Goal: Task Accomplishment & Management: Use online tool/utility

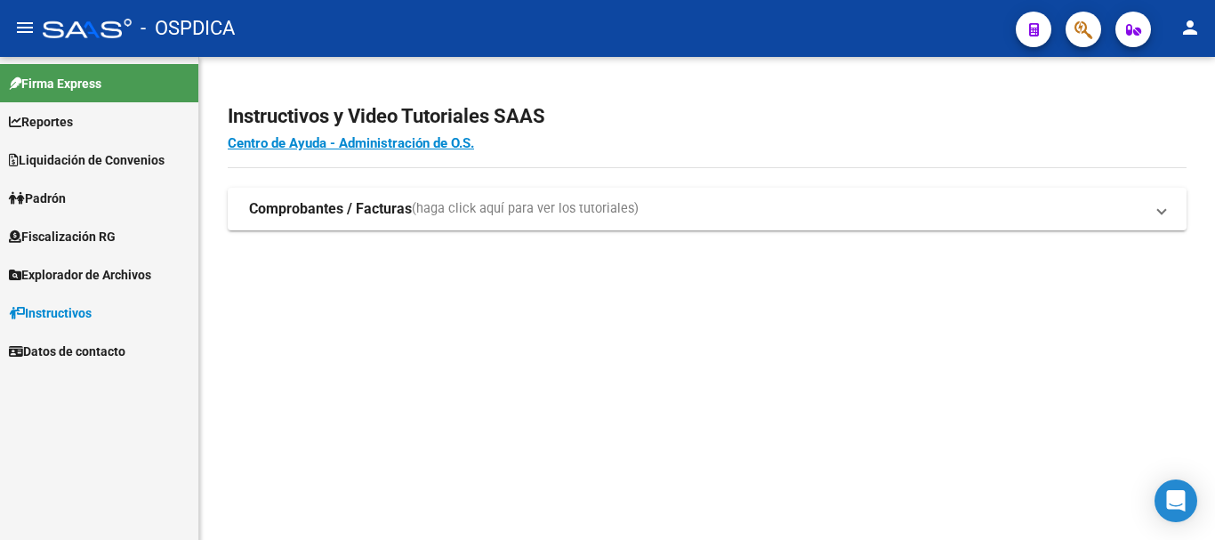
click at [69, 229] on span "Fiscalización RG" at bounding box center [62, 237] width 107 height 20
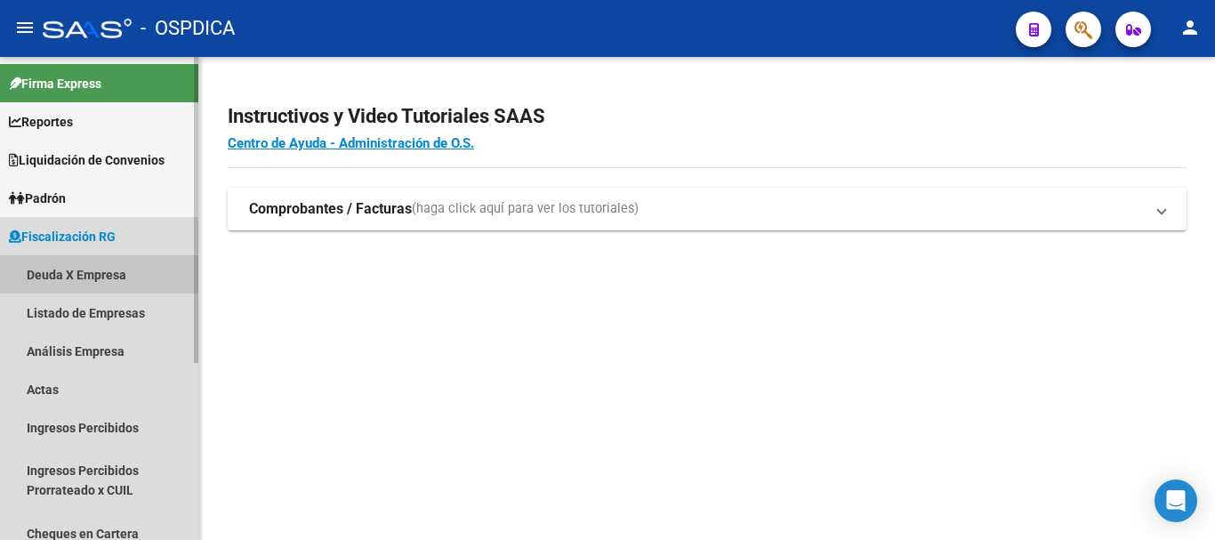
click at [69, 270] on link "Deuda X Empresa" at bounding box center [99, 274] width 198 height 38
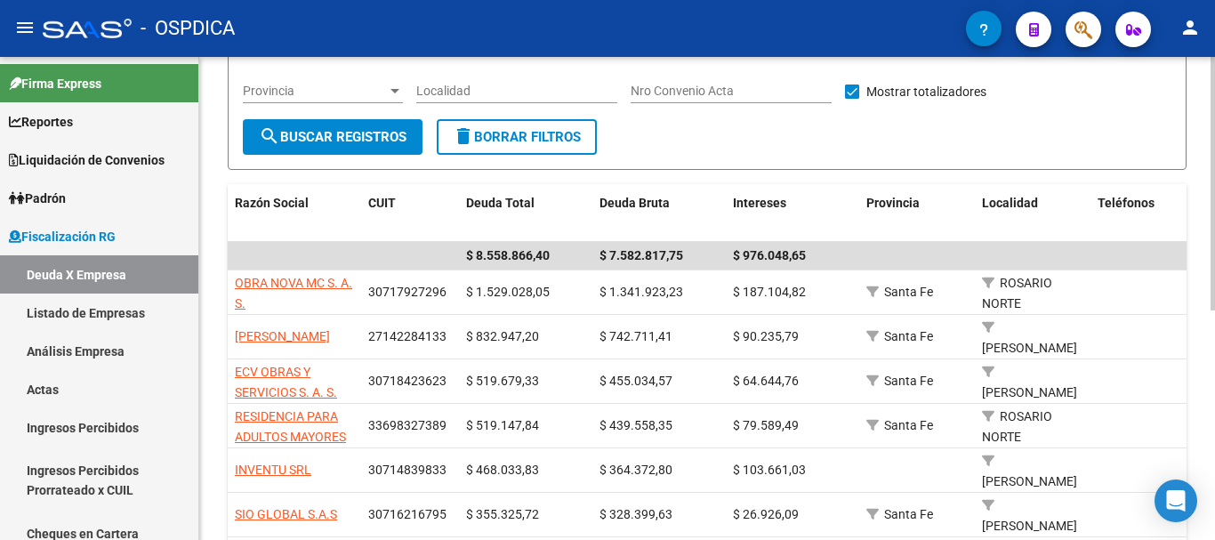
scroll to position [229, 0]
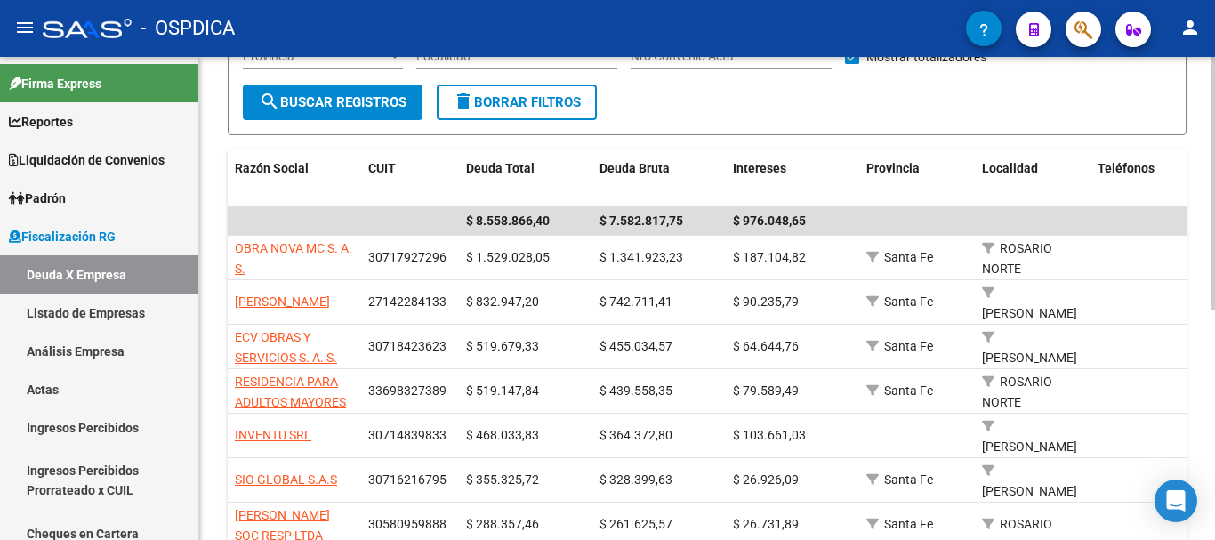
click at [1215, 262] on div at bounding box center [1213, 292] width 4 height 254
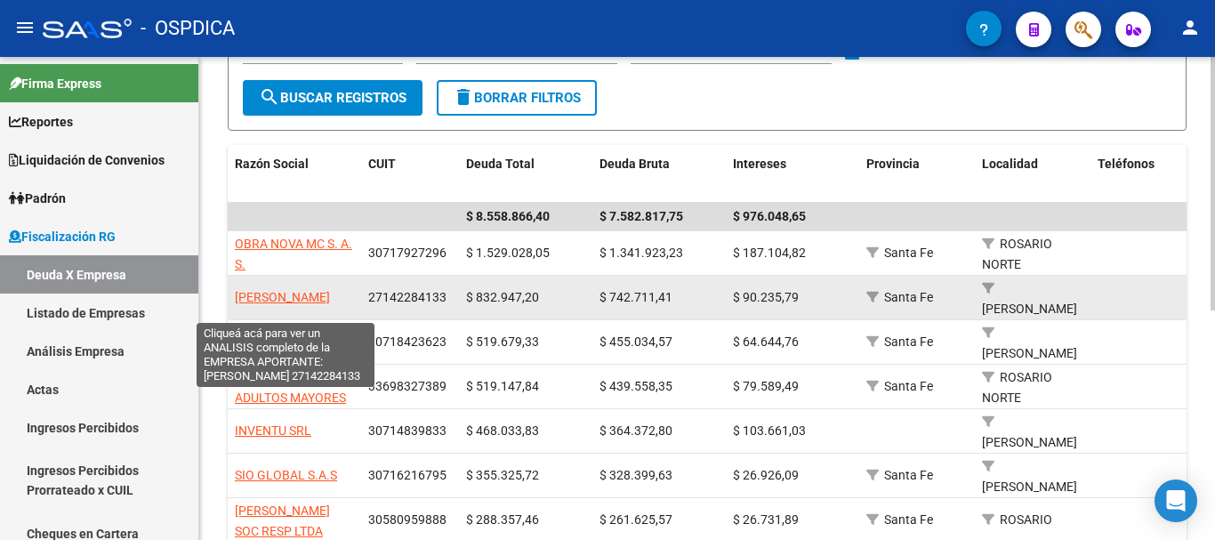
click at [295, 290] on span "[PERSON_NAME]" at bounding box center [282, 297] width 95 height 14
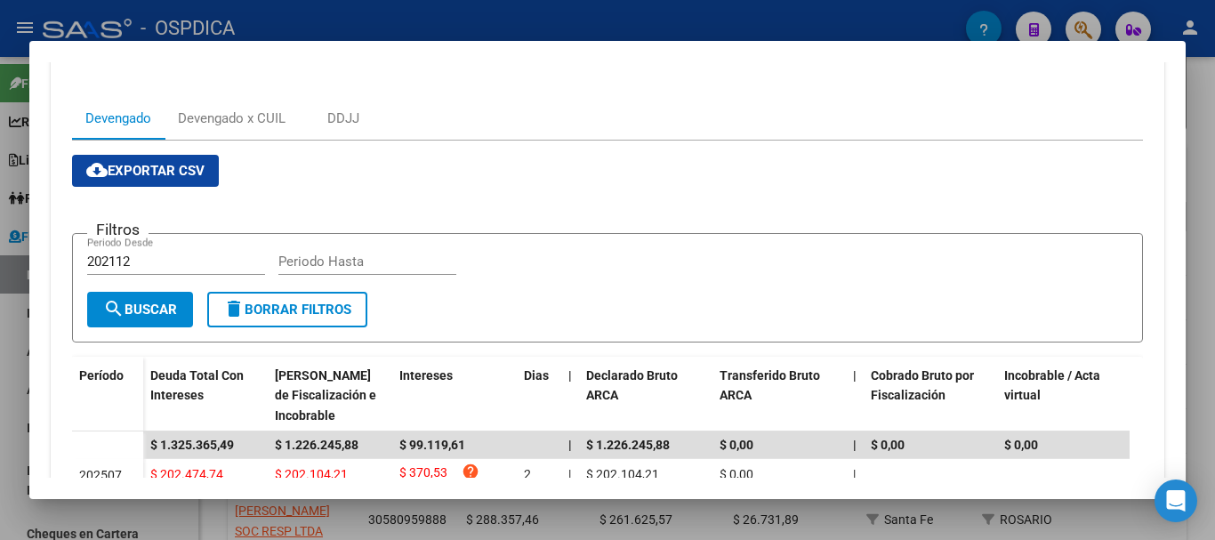
scroll to position [196, 0]
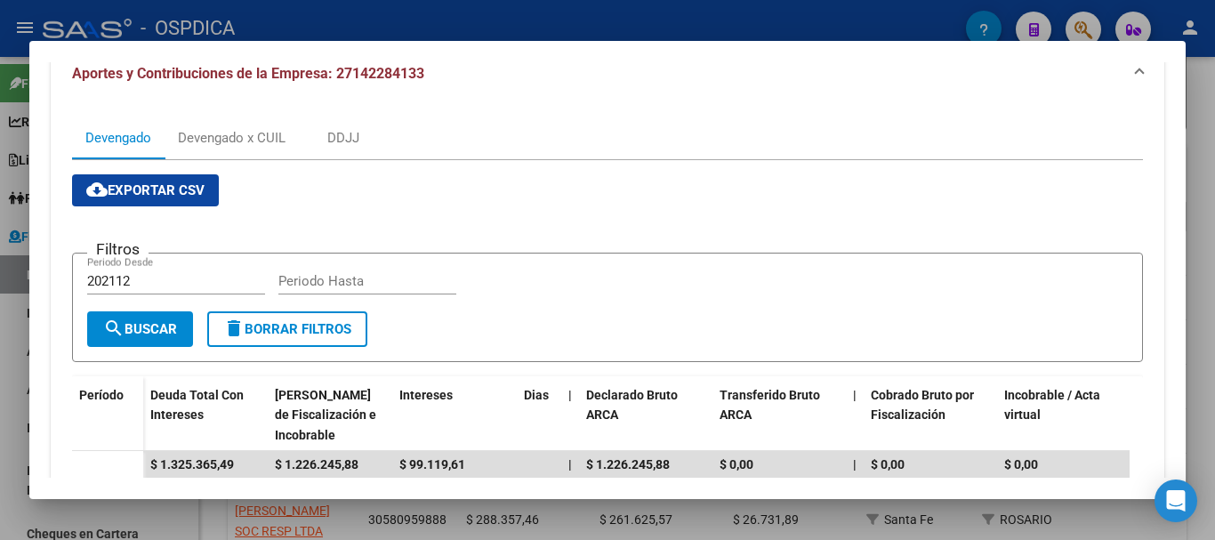
click at [118, 185] on span "cloud_download Exportar CSV" at bounding box center [145, 190] width 118 height 16
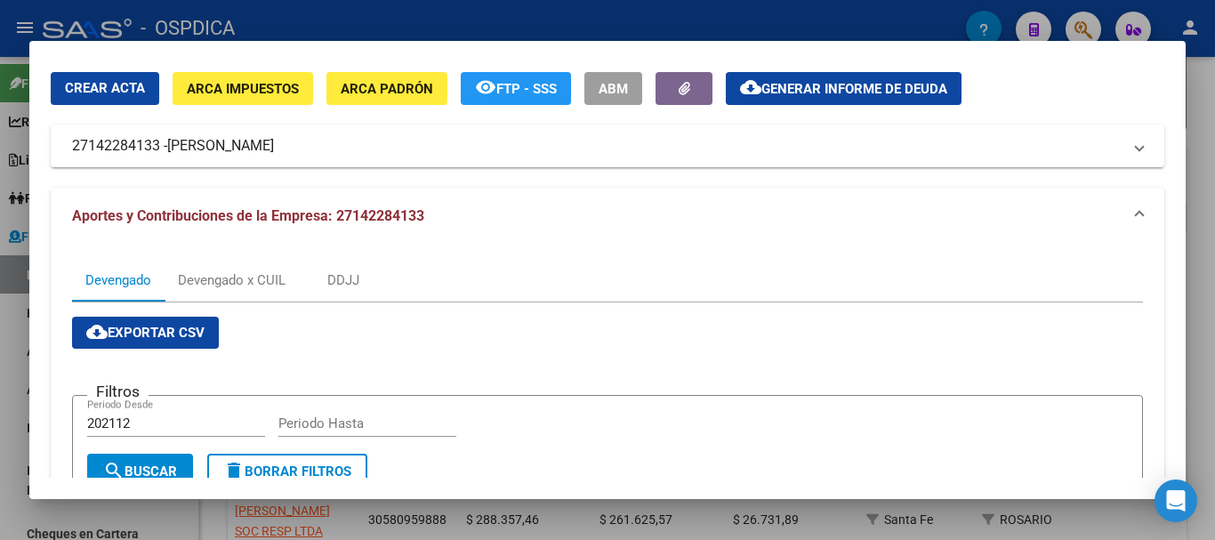
scroll to position [36, 0]
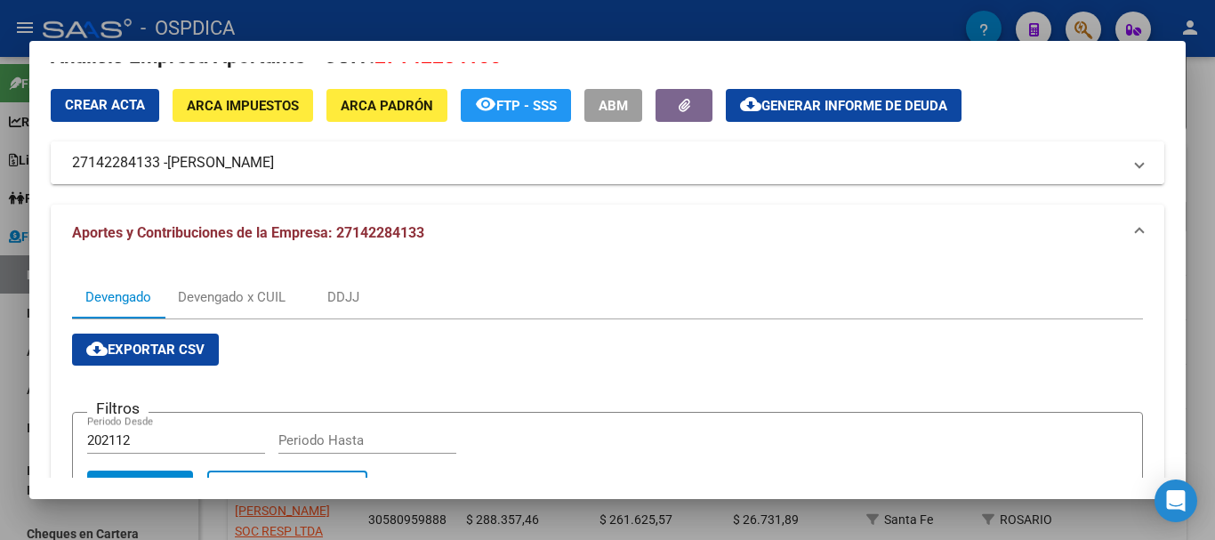
drag, startPoint x: 170, startPoint y: 165, endPoint x: 327, endPoint y: 177, distance: 158.0
click at [327, 177] on mat-expansion-panel-header "27142284133 - [PERSON_NAME]" at bounding box center [608, 162] width 1114 height 43
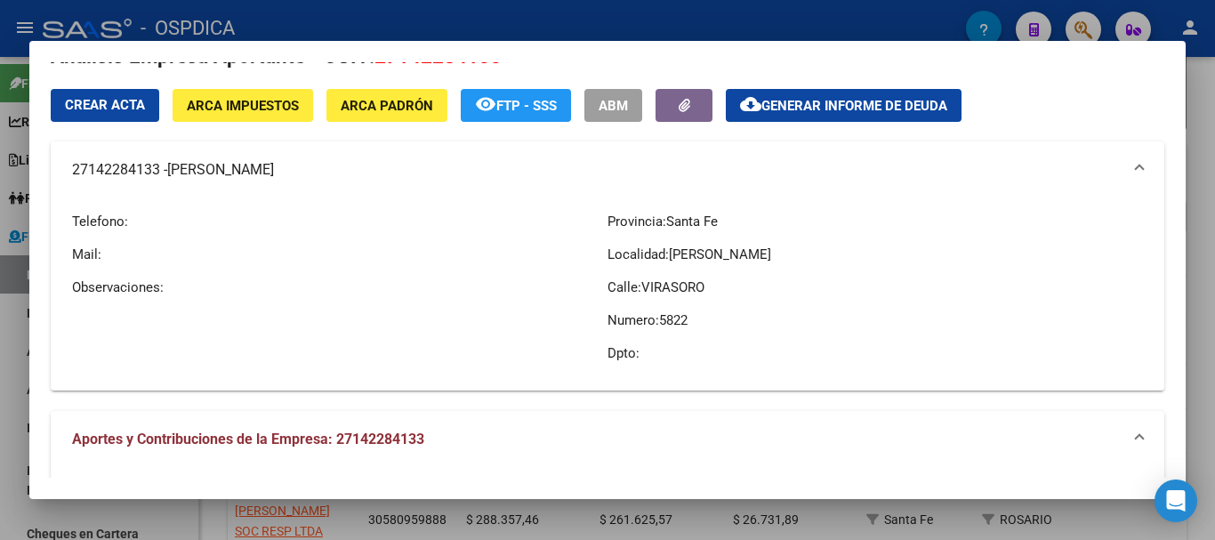
copy mat-panel-title "27142284133 - [PERSON_NAME]"
drag, startPoint x: 69, startPoint y: 175, endPoint x: 157, endPoint y: 180, distance: 88.2
click at [157, 180] on mat-expansion-panel-header "27142284133 - [PERSON_NAME]" at bounding box center [608, 169] width 1114 height 57
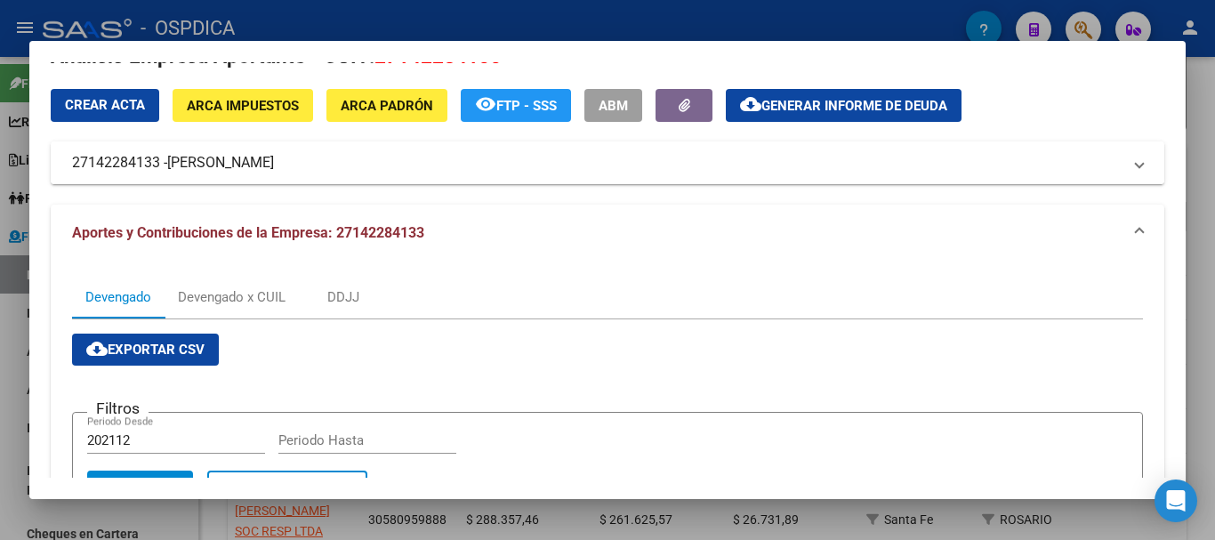
copy mat-panel-title "27142284133"
click at [238, 300] on div "Devengado x CUIL" at bounding box center [232, 297] width 108 height 20
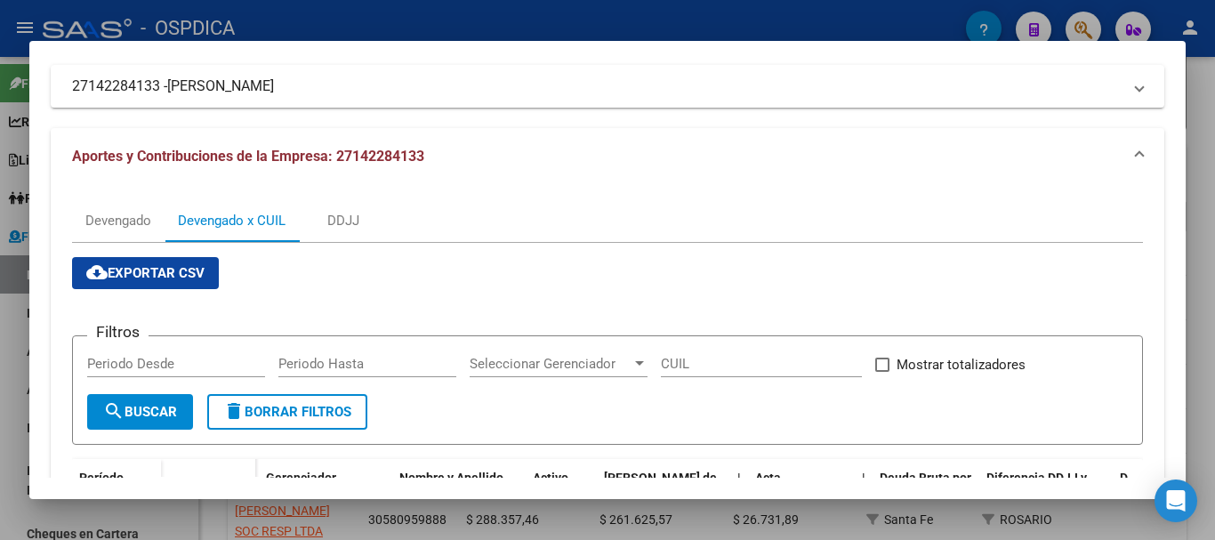
scroll to position [102, 0]
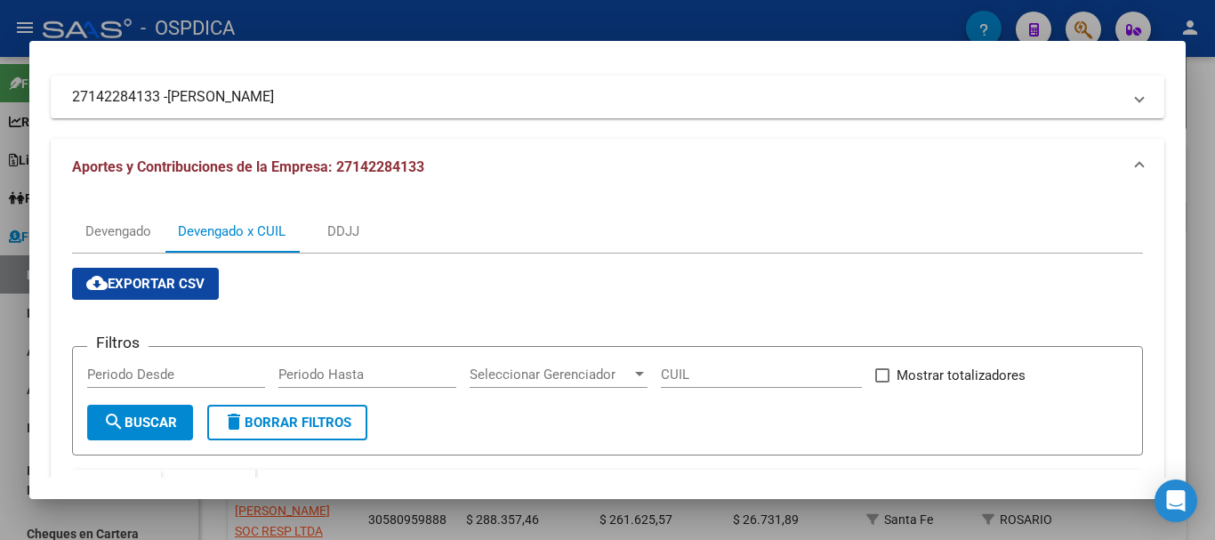
click at [139, 287] on span "cloud_download Exportar CSV" at bounding box center [145, 284] width 118 height 16
